Goal: Check status: Check status

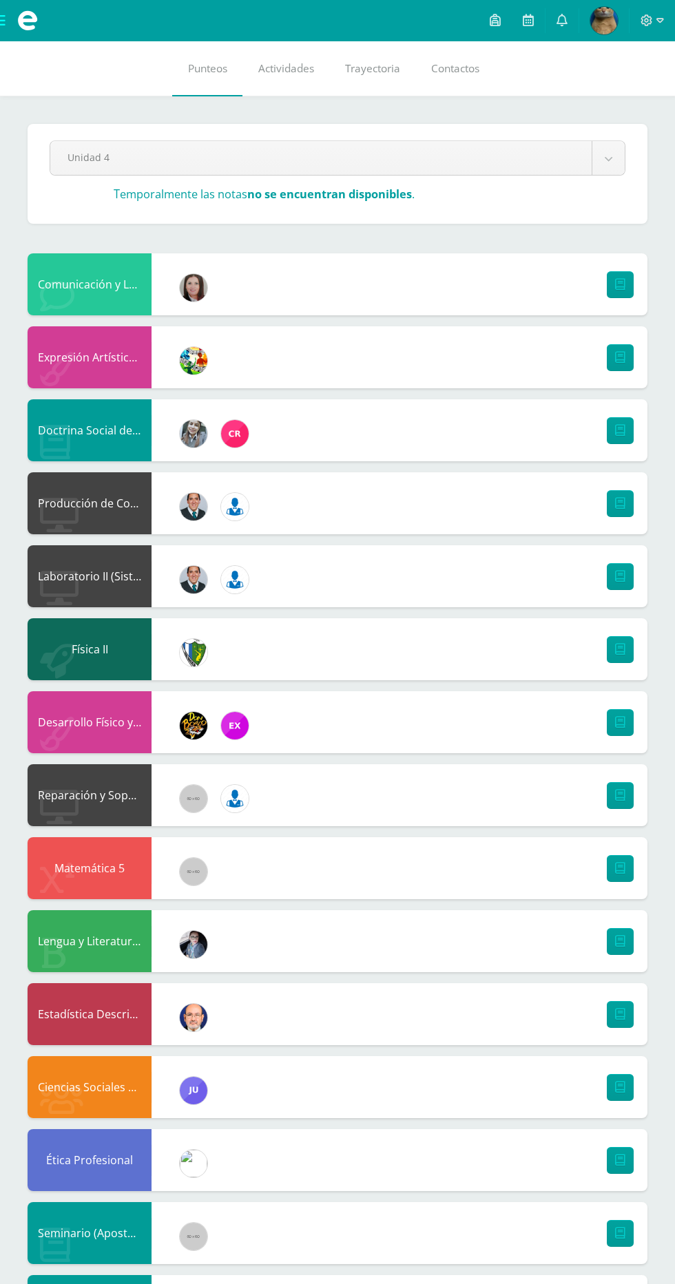
scroll to position [8, 0]
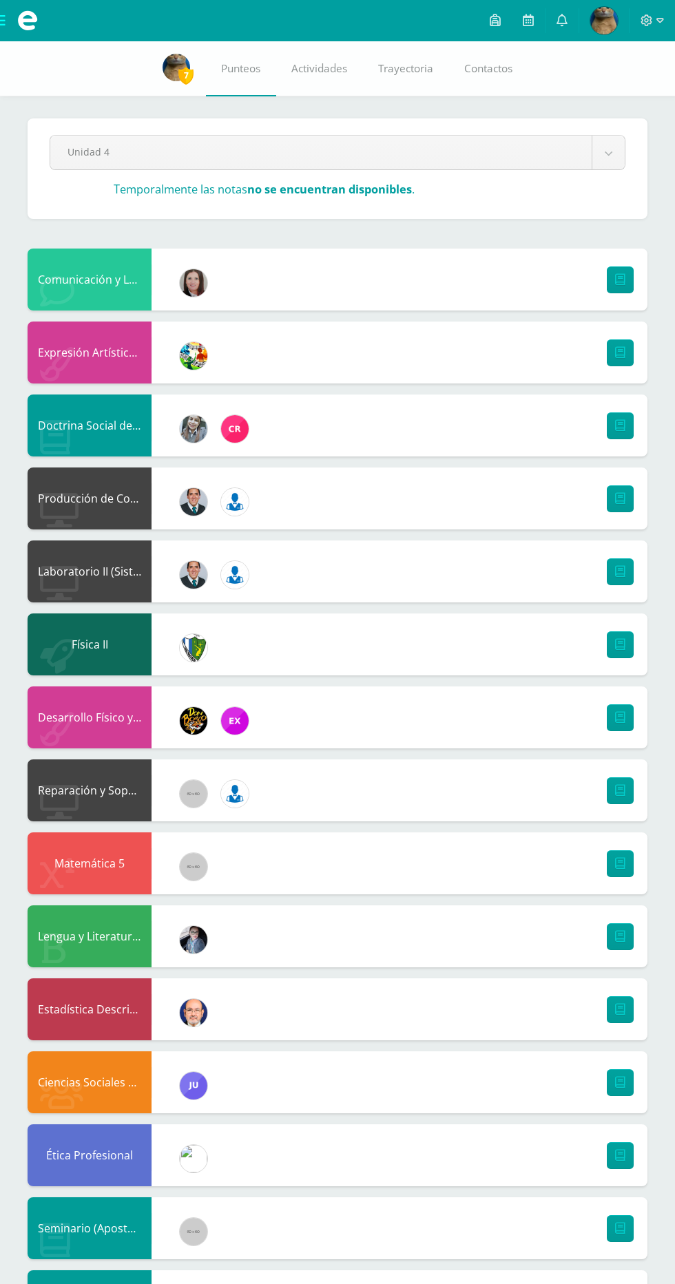
scroll to position [6, 0]
